Goal: Navigation & Orientation: Find specific page/section

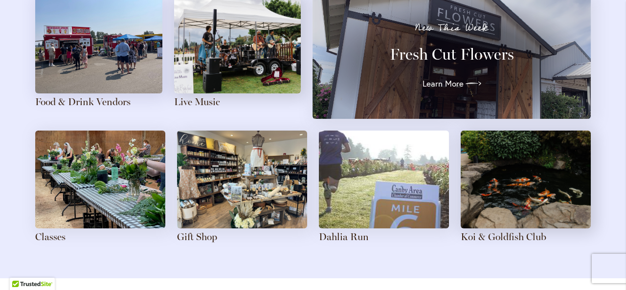
scroll to position [1160, 0]
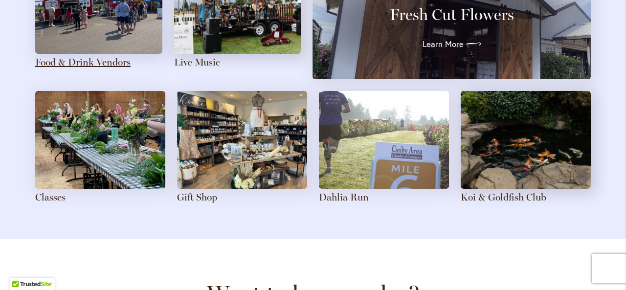
click at [72, 62] on link "Food & Drink Vendors" at bounding box center [82, 62] width 95 height 12
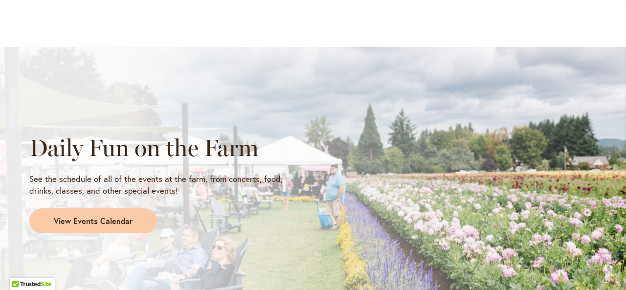
scroll to position [1014, 0]
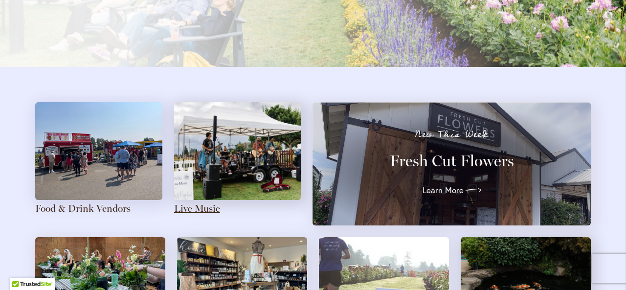
click at [206, 208] on link "Live Music" at bounding box center [197, 208] width 46 height 12
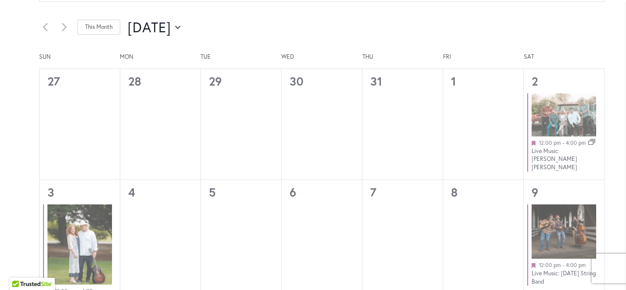
scroll to position [528, 0]
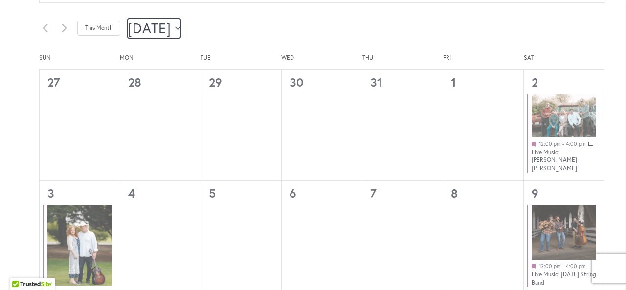
click at [180, 27] on icon "Click to toggle datepicker" at bounding box center [177, 28] width 5 height 4
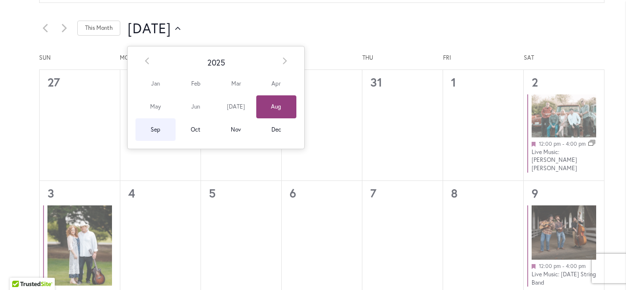
click at [156, 127] on span "Sep" at bounding box center [155, 129] width 40 height 23
type input "********"
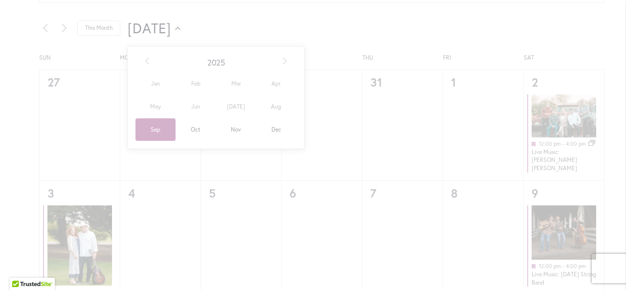
scroll to position [0, 34]
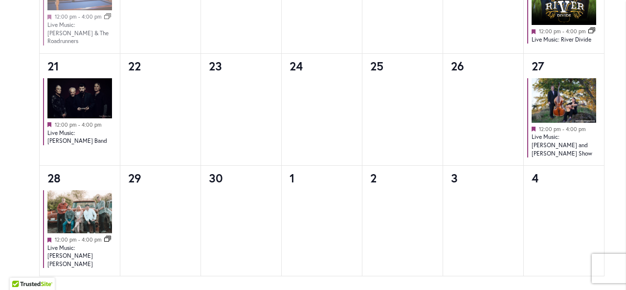
scroll to position [938, 0]
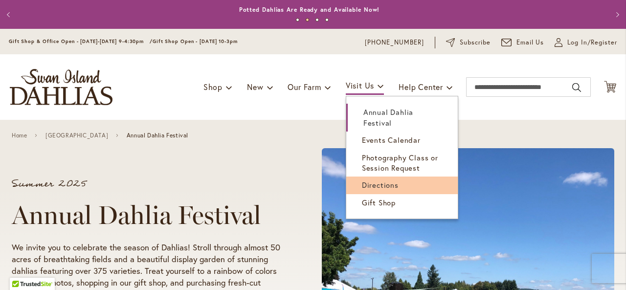
click at [370, 180] on span "Directions" at bounding box center [380, 185] width 37 height 10
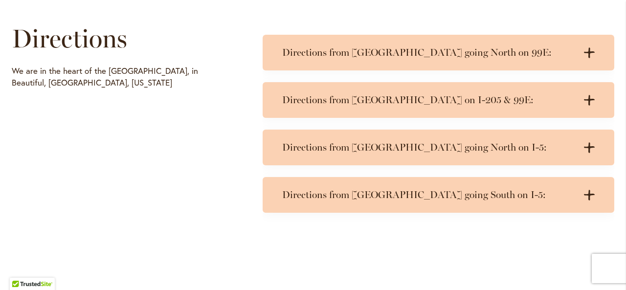
scroll to position [489, 0]
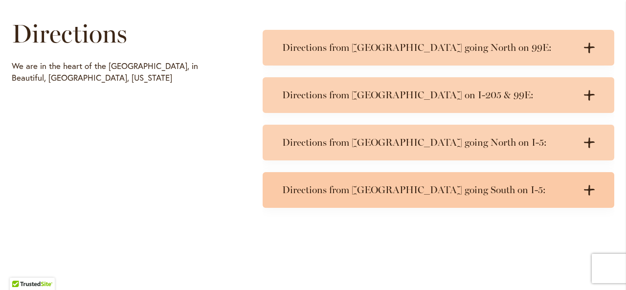
click at [367, 190] on h3 "Directions from Portland going South on I-5:" at bounding box center [428, 190] width 293 height 12
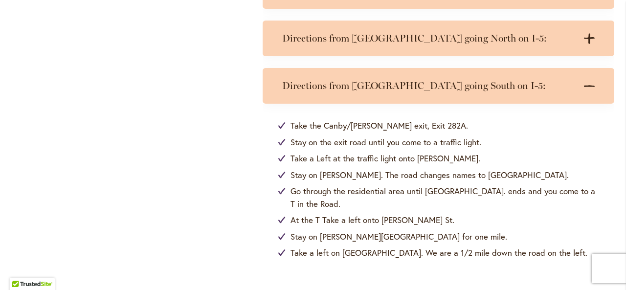
scroll to position [612, 0]
